Goal: Navigation & Orientation: Find specific page/section

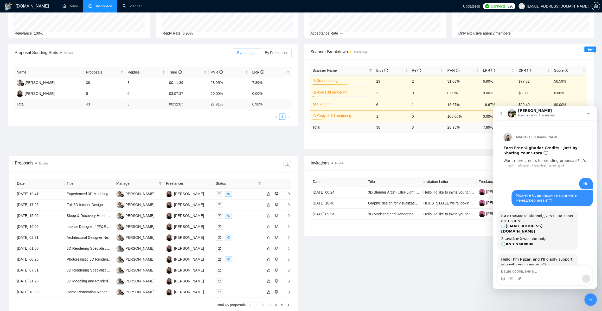
scroll to position [1659, 0]
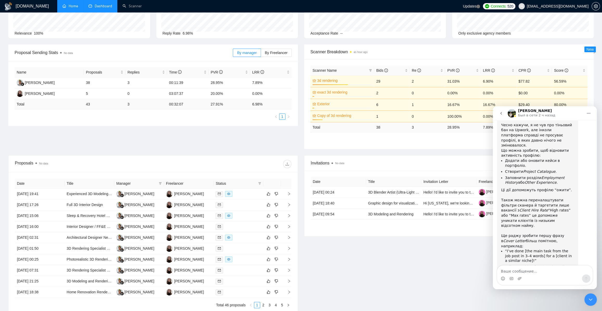
click at [68, 6] on link "Home" at bounding box center [70, 6] width 16 height 4
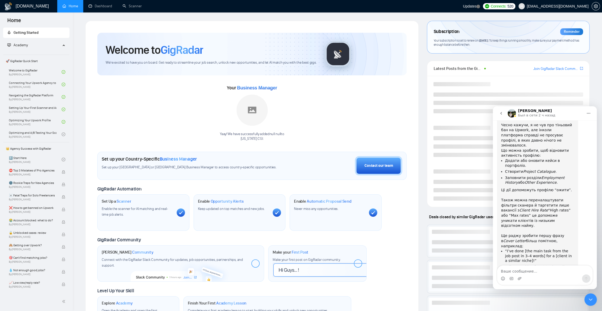
click at [588, 298] on icon "Закрыть службу сообщений Intercom" at bounding box center [590, 300] width 6 height 6
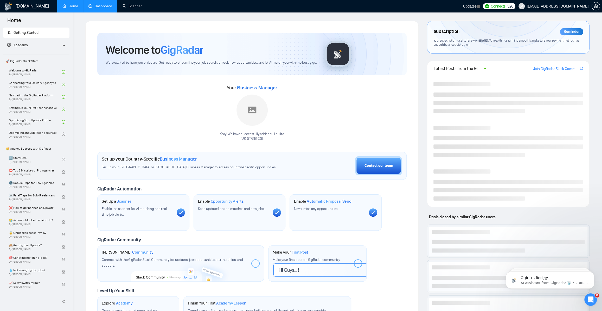
scroll to position [1368, 0]
click at [110, 7] on link "Dashboard" at bounding box center [100, 6] width 24 height 4
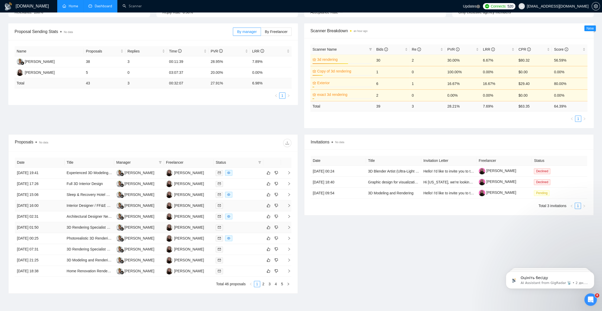
scroll to position [71, 0]
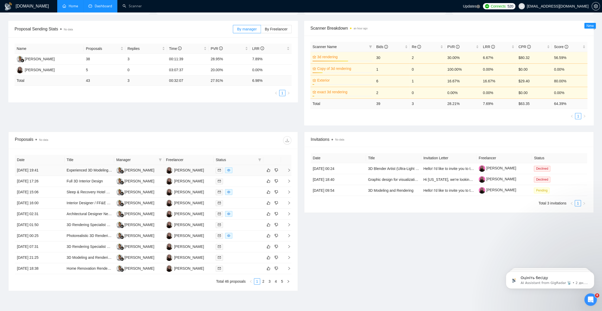
click at [59, 170] on td "[DATE] 19:41" at bounding box center [40, 170] width 50 height 11
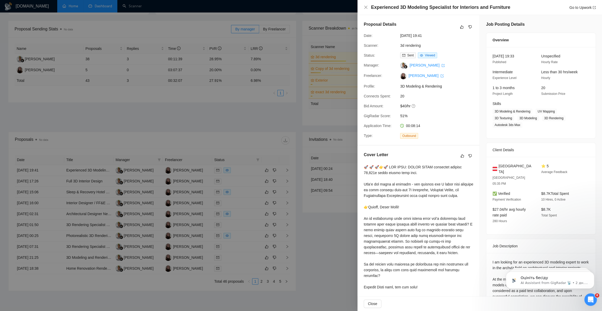
click at [151, 153] on div at bounding box center [301, 155] width 602 height 311
